Goal: Task Accomplishment & Management: Manage account settings

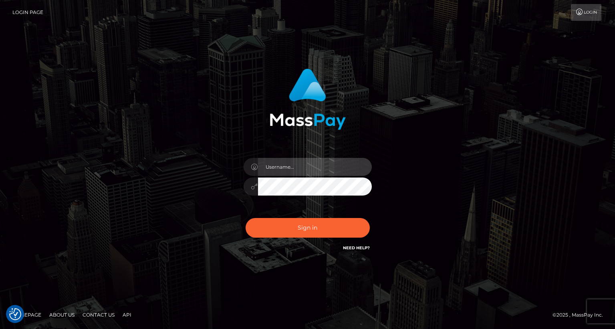
click at [296, 169] on input "text" at bounding box center [315, 167] width 114 height 18
type input "tatyanafansly1"
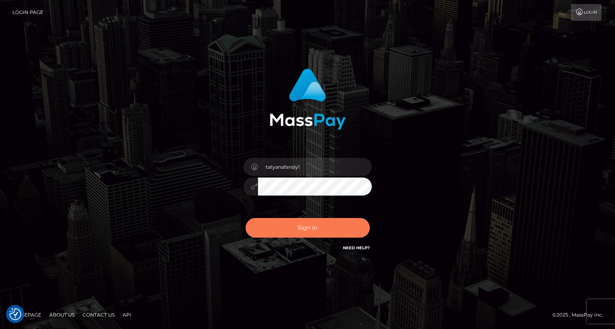
click at [305, 228] on button "Sign in" at bounding box center [307, 228] width 124 height 20
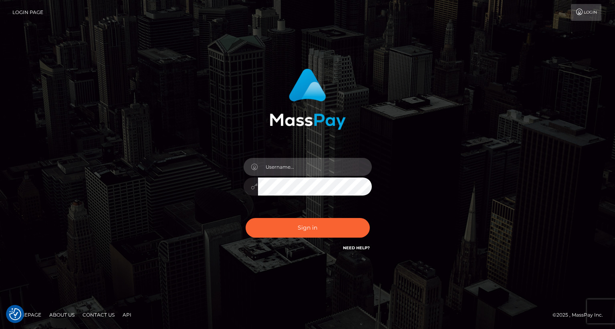
click at [333, 163] on input "text" at bounding box center [315, 167] width 114 height 18
type input "tatyanafansly1"
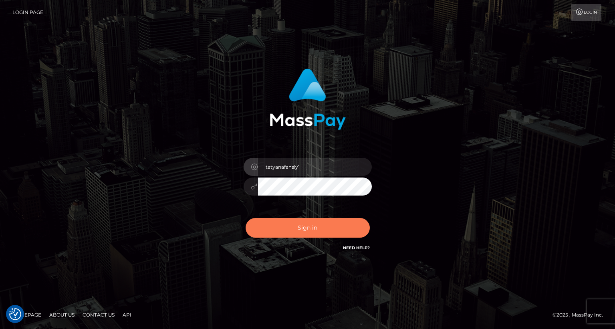
click at [329, 227] on button "Sign in" at bounding box center [307, 228] width 124 height 20
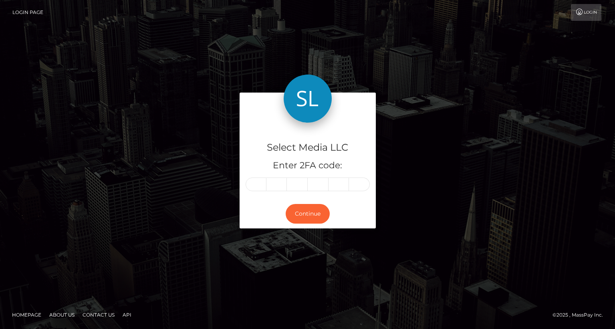
click at [259, 184] on input "text" at bounding box center [255, 184] width 21 height 14
type input "7"
type input "0"
type input "8"
type input "7"
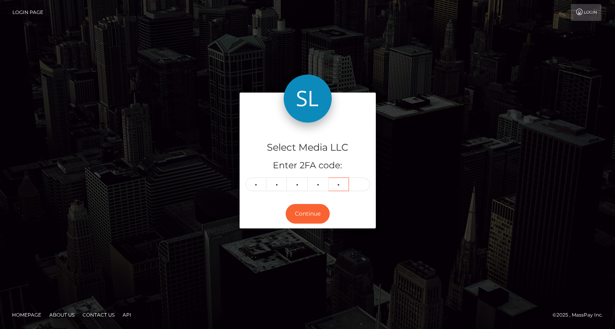
type input "0"
type input "6"
click at [294, 214] on button "Continue" at bounding box center [307, 214] width 44 height 20
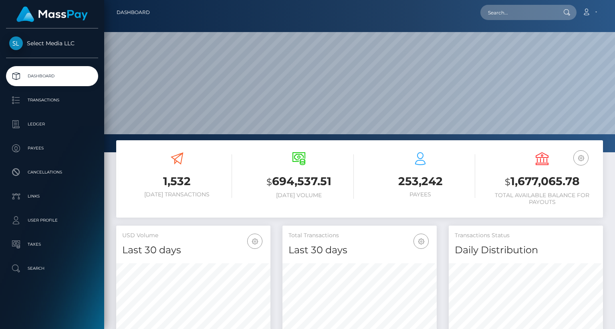
scroll to position [142, 154]
click at [529, 183] on h3 "$ 1,677,065.78" at bounding box center [542, 181] width 110 height 16
copy h3 "1,677,065.78"
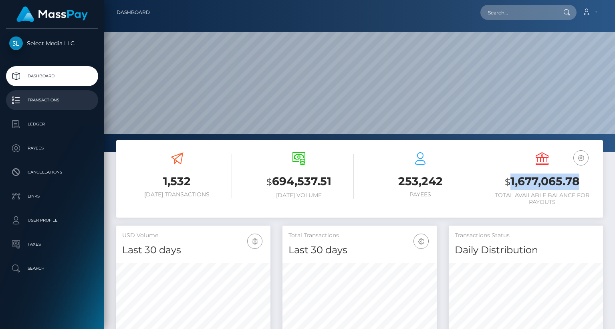
click at [45, 101] on p "Transactions" at bounding box center [52, 100] width 86 height 12
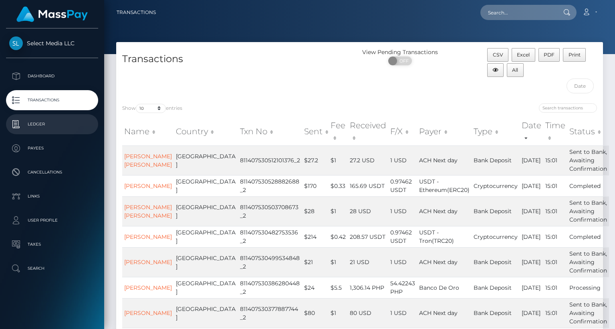
click at [56, 122] on p "Ledger" at bounding box center [52, 124] width 86 height 12
